Goal: Find specific page/section: Find specific page/section

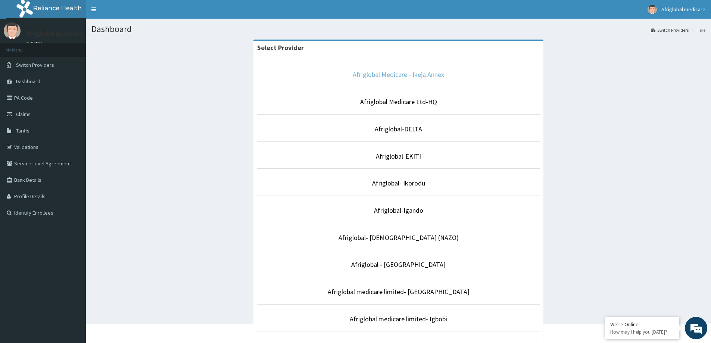
click at [437, 72] on link "Afriglobal Medicare - Ikeja Annex" at bounding box center [398, 74] width 91 height 9
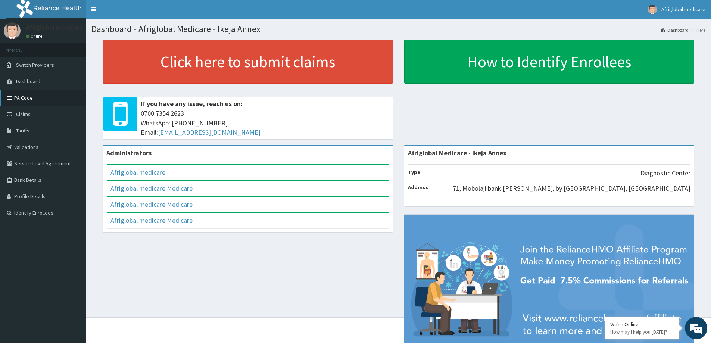
click at [59, 99] on link "PA Code" at bounding box center [43, 98] width 86 height 16
